Goal: Check status: Check status

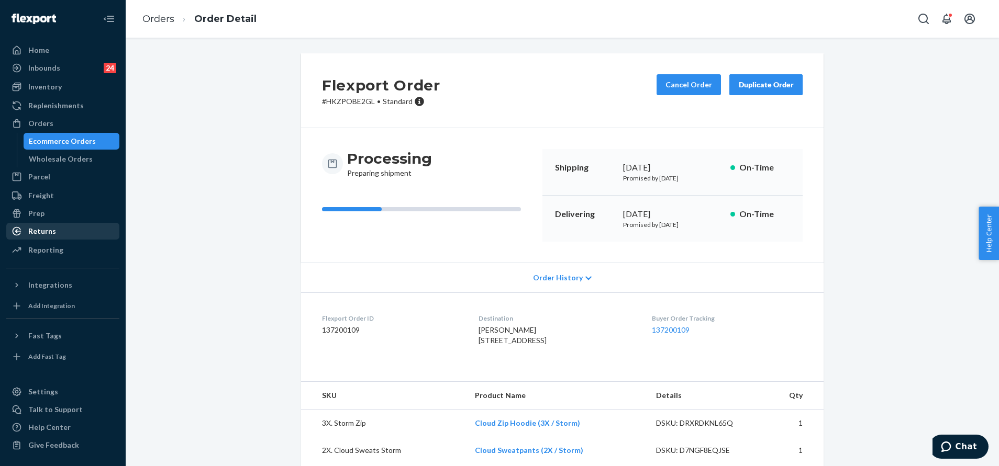
click at [65, 234] on div "Returns" at bounding box center [62, 231] width 111 height 15
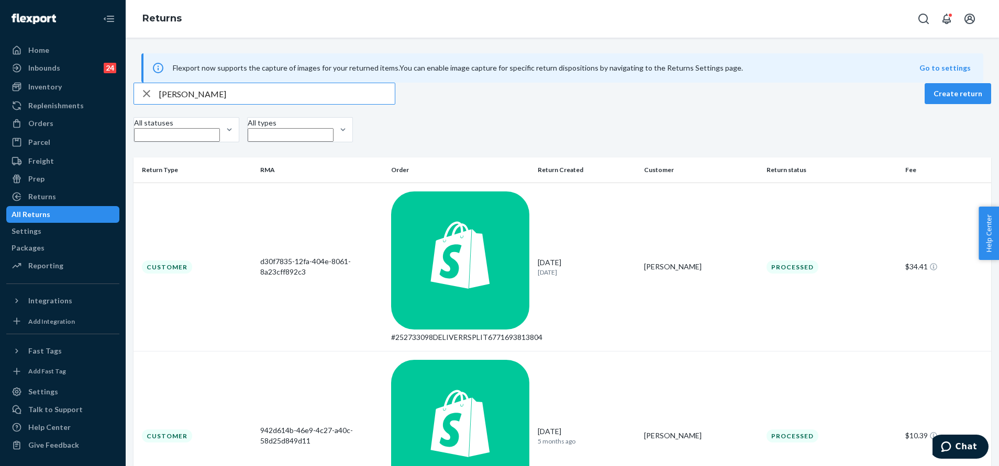
type input "Marina Rinaldi"
click at [924, 16] on icon "Open Search Box" at bounding box center [923, 19] width 13 height 13
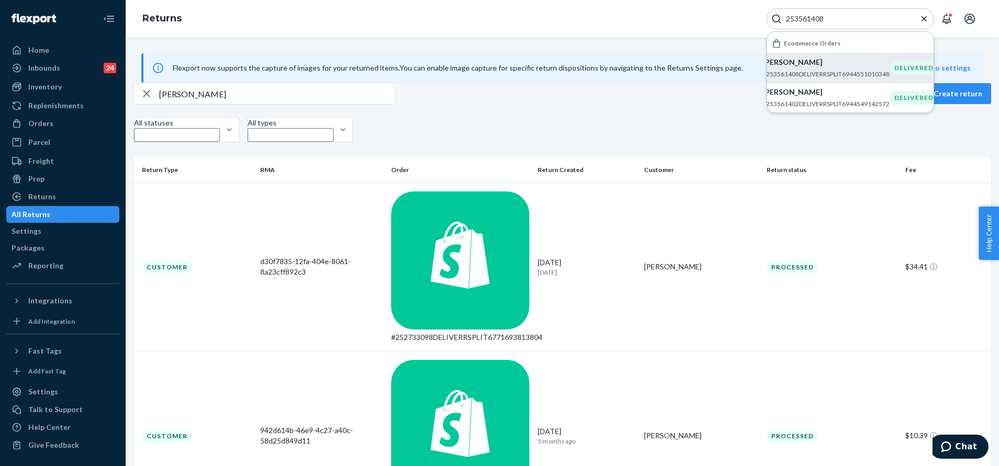
type input "253561408"
click at [843, 72] on p "#253561408DELIVERRSPLIT6944551010348" at bounding box center [825, 74] width 127 height 9
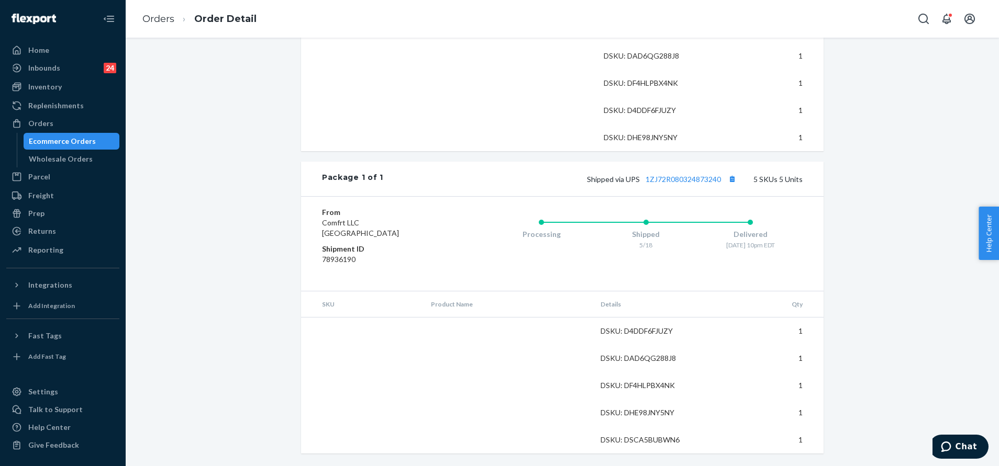
scroll to position [454, 0]
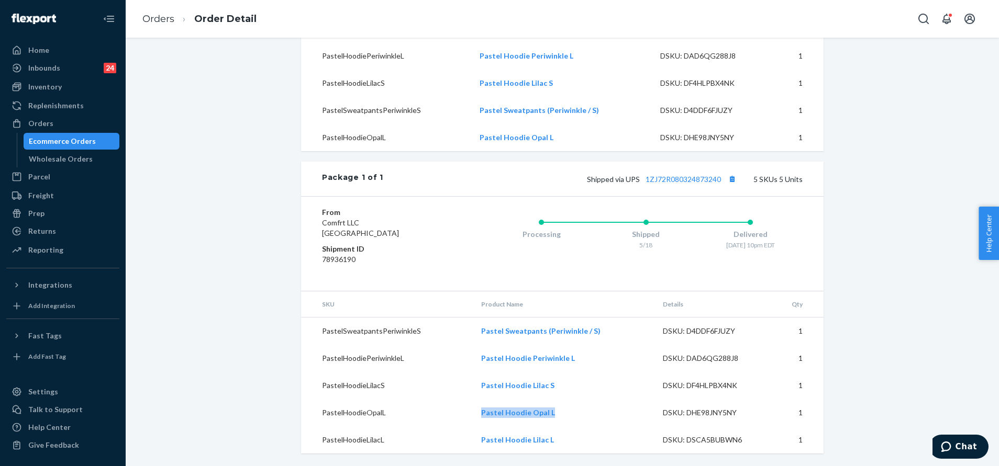
drag, startPoint x: 557, startPoint y: 407, endPoint x: 474, endPoint y: 411, distance: 83.3
click at [474, 411] on td "Pastel Hoodie Opal L" at bounding box center [564, 412] width 182 height 27
copy link "Pastel Hoodie Opal L"
drag, startPoint x: 565, startPoint y: 386, endPoint x: 532, endPoint y: 387, distance: 33.0
click at [532, 387] on td "Pastel Hoodie Lilac S" at bounding box center [564, 385] width 182 height 27
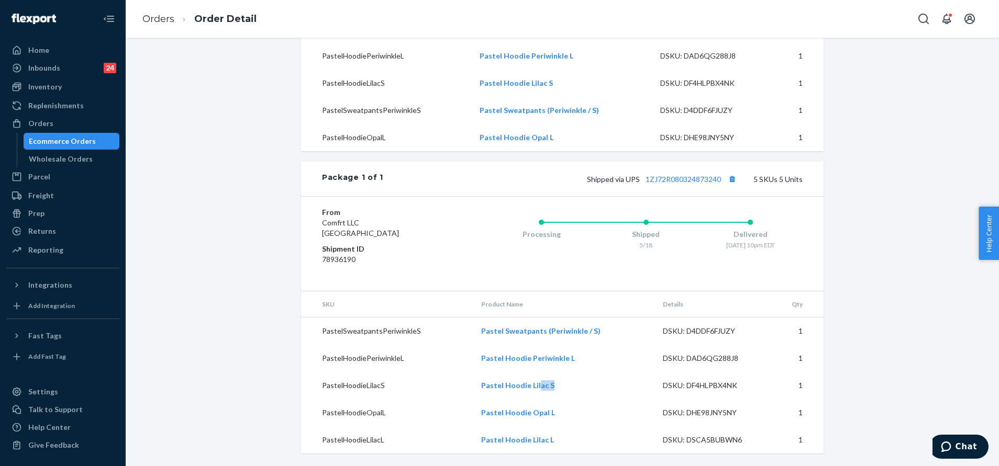
click at [572, 388] on td "Pastel Hoodie Lilac S" at bounding box center [564, 385] width 182 height 27
drag, startPoint x: 914, startPoint y: 240, endPoint x: 850, endPoint y: 225, distance: 65.1
click at [914, 240] on div "Shopify Order # #253561408 • Standard / $23.56 Create Return Duplicate Order De…" at bounding box center [561, 44] width 857 height 846
drag, startPoint x: 554, startPoint y: 388, endPoint x: 479, endPoint y: 382, distance: 75.2
click at [479, 382] on td "Pastel Hoodie Lilac S" at bounding box center [564, 385] width 182 height 27
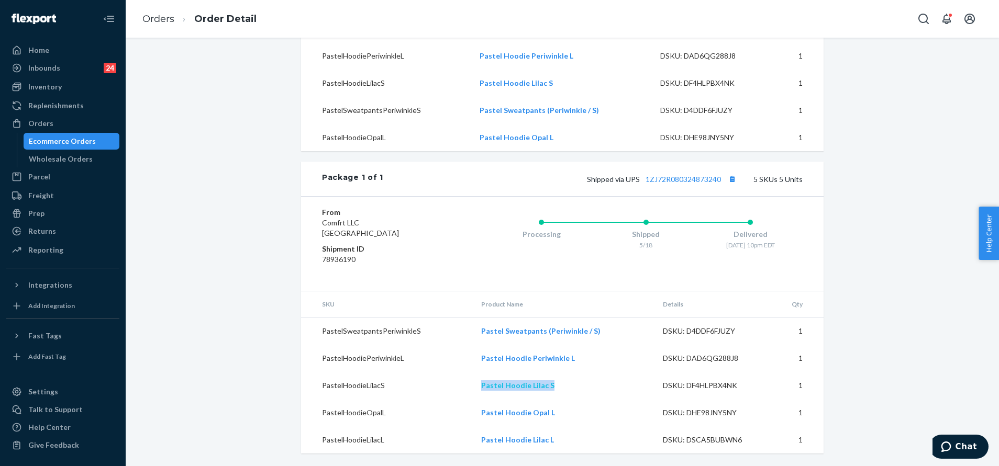
copy link "Pastel Hoodie Lilac S"
drag, startPoint x: 552, startPoint y: 438, endPoint x: 473, endPoint y: 439, distance: 79.0
click at [473, 439] on td "Pastel Hoodie Lilac L" at bounding box center [564, 440] width 182 height 27
copy link "Pastel Hoodie Lilac L"
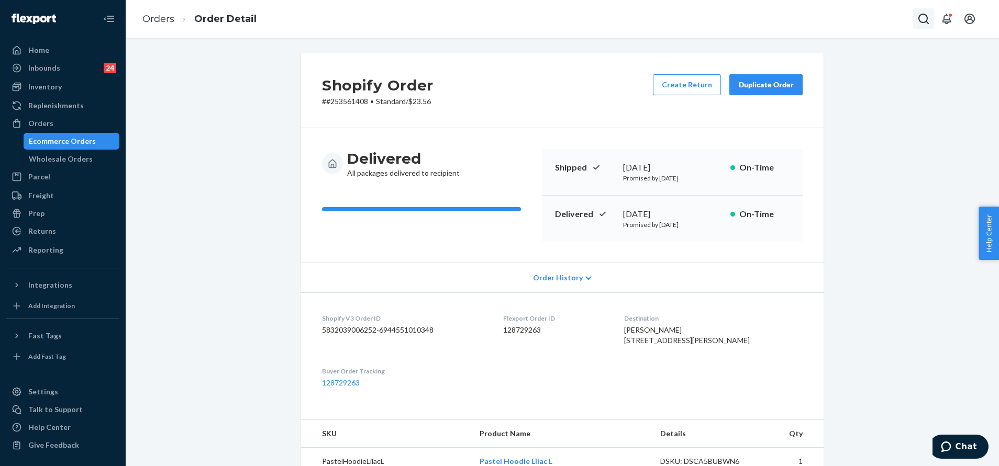
click at [925, 21] on icon "Open Search Box" at bounding box center [923, 19] width 13 height 13
type input "255193621"
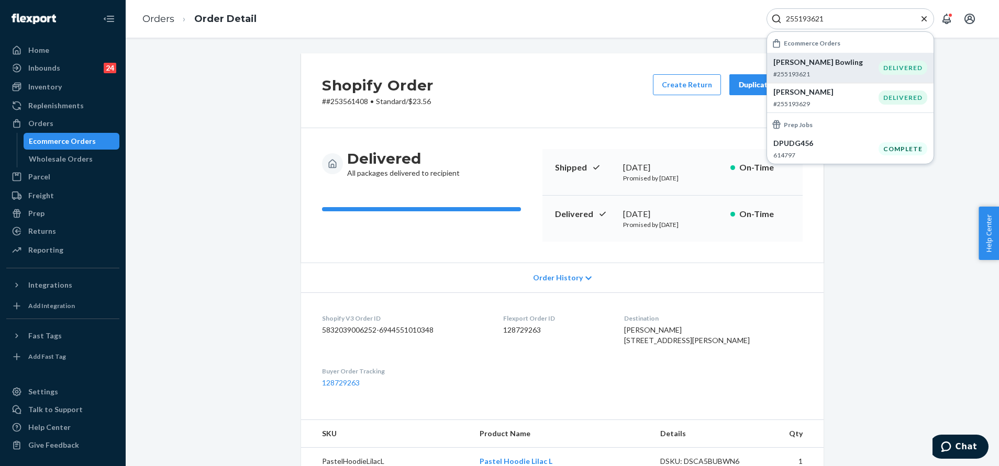
click at [830, 69] on div "Alexandria Bowling Bowling #255193621" at bounding box center [825, 67] width 105 height 21
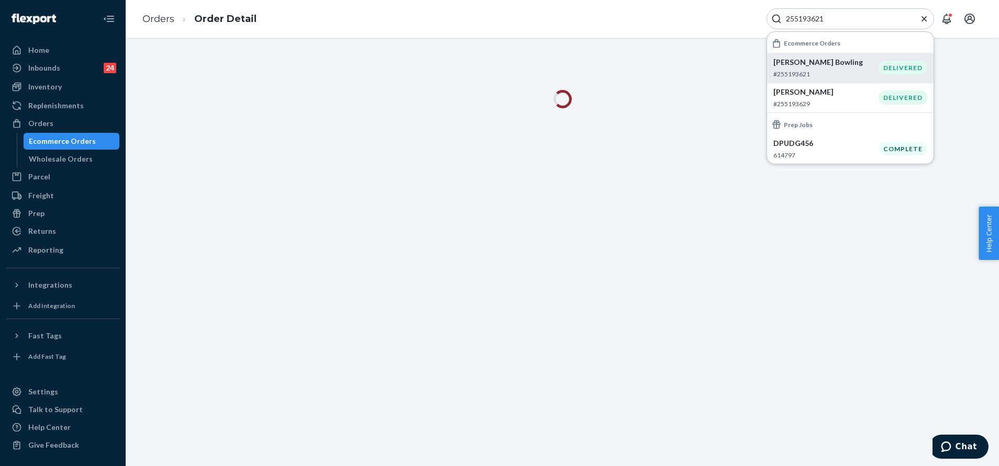
click at [921, 18] on icon "Close Search" at bounding box center [924, 19] width 10 height 10
